Goal: Information Seeking & Learning: Learn about a topic

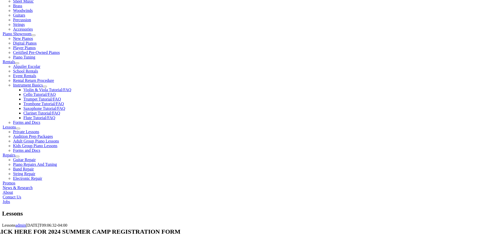
scroll to position [128, 0]
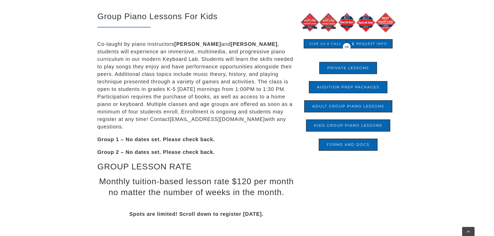
scroll to position [196, 0]
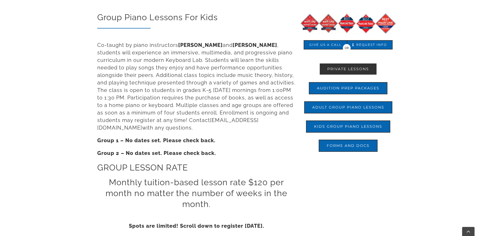
click at [357, 71] on span "Private Lessons" at bounding box center [348, 69] width 42 height 4
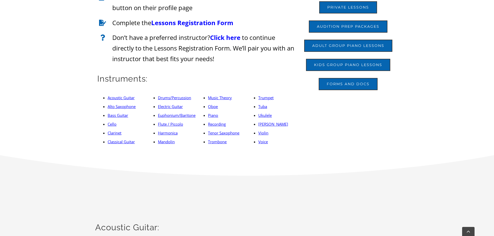
scroll to position [224, 0]
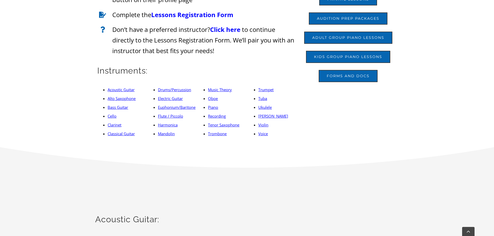
click at [262, 127] on link "Violin" at bounding box center [263, 124] width 10 height 5
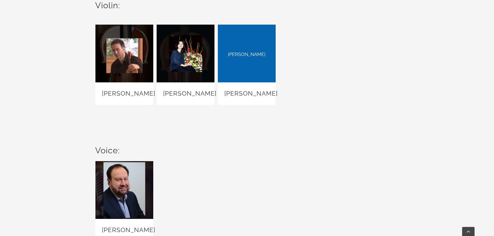
click at [243, 55] on link "Carole Armstrong-Lovelace" at bounding box center [247, 54] width 58 height 58
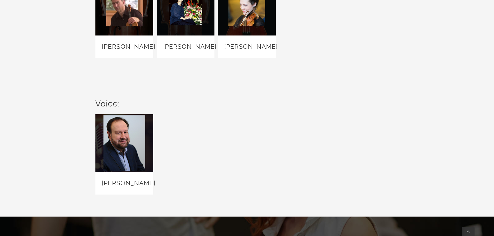
scroll to position [3624, 0]
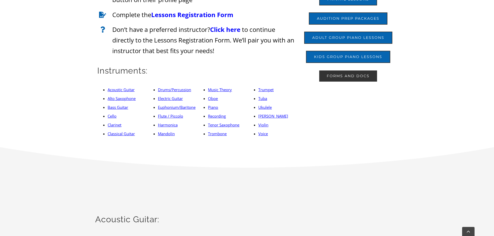
click at [358, 76] on span "Forms and Docs" at bounding box center [348, 76] width 43 height 4
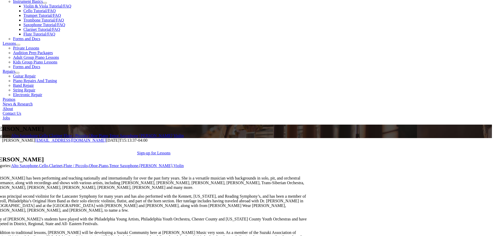
scroll to position [212, 0]
